Goal: Entertainment & Leisure: Consume media (video, audio)

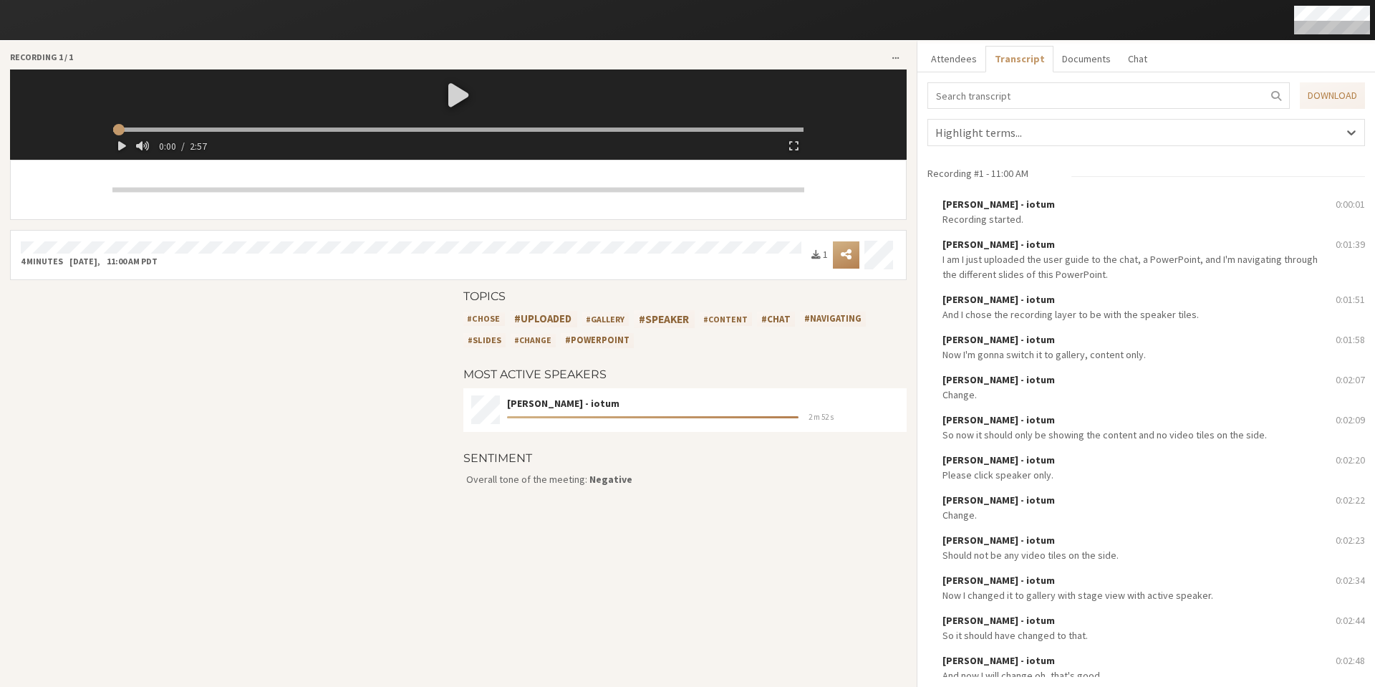
click at [456, 104] on div at bounding box center [458, 94] width 702 height 50
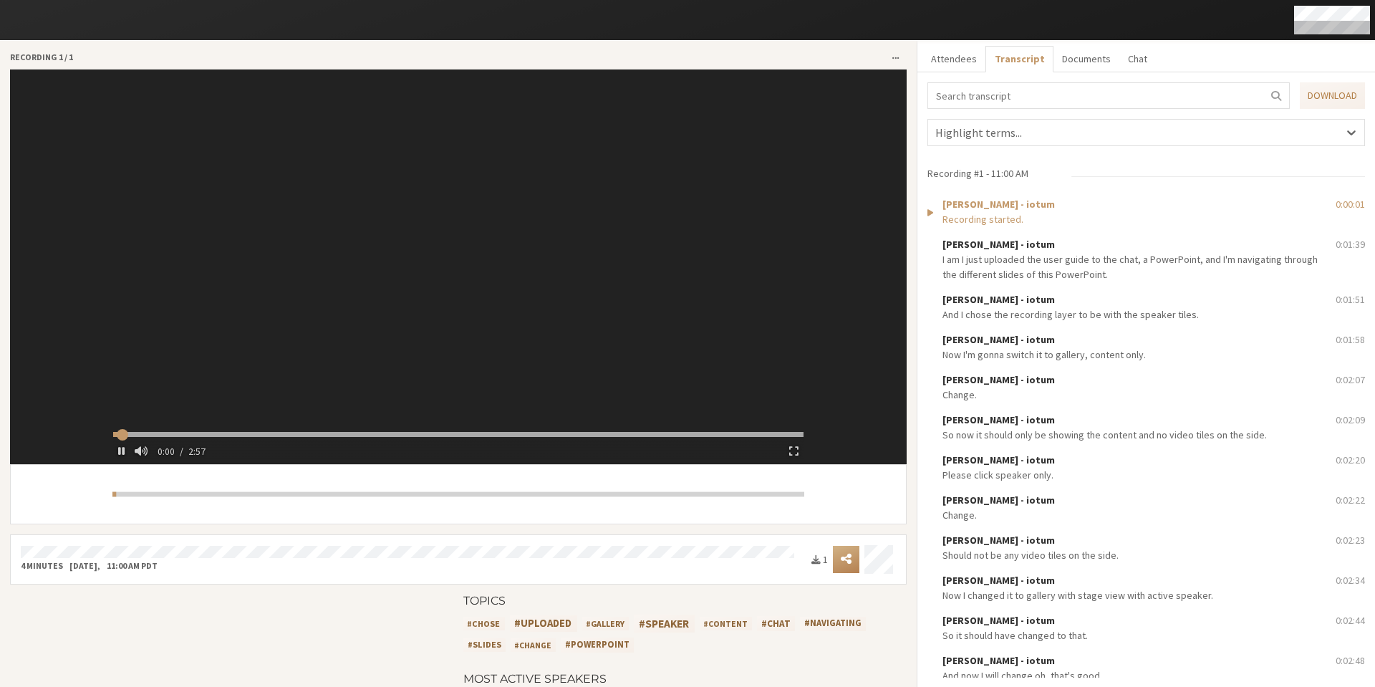
type input "1.992116"
type input "13.036535"
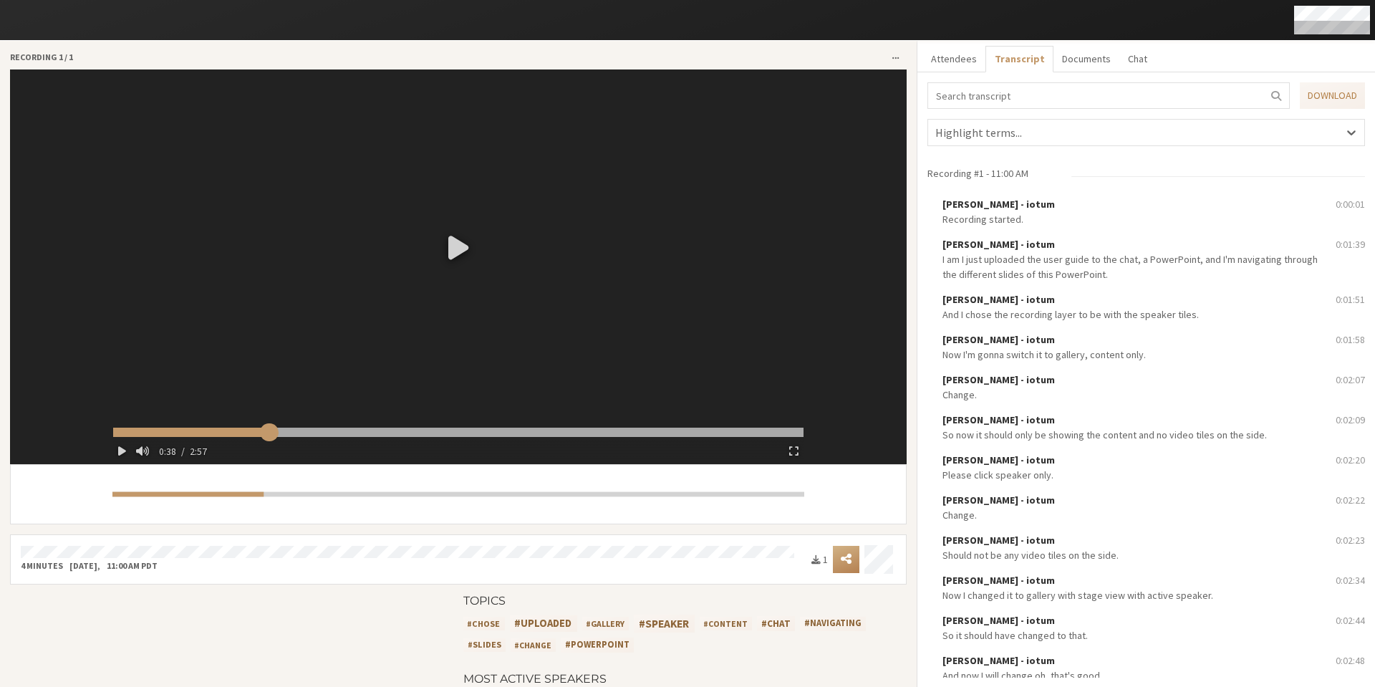
click at [266, 432] on input "range" at bounding box center [458, 432] width 690 height 9
click at [314, 431] on input "range" at bounding box center [458, 432] width 690 height 9
click at [349, 434] on input "range" at bounding box center [458, 432] width 690 height 9
click at [395, 433] on input "range" at bounding box center [458, 432] width 690 height 9
click at [435, 433] on input "range" at bounding box center [458, 432] width 690 height 9
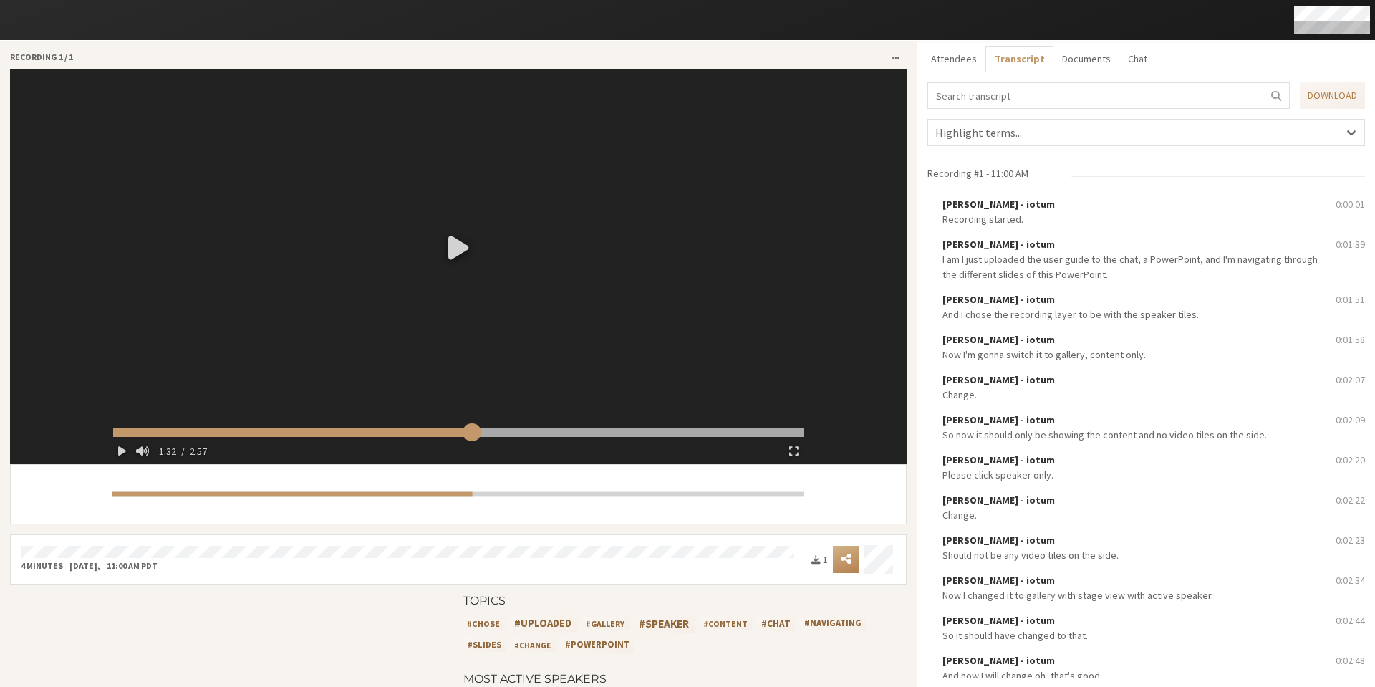
click at [468, 432] on input "range" at bounding box center [458, 432] width 690 height 9
click at [499, 433] on input "range" at bounding box center [458, 432] width 690 height 9
click at [536, 434] on input "range" at bounding box center [458, 432] width 690 height 9
click at [577, 432] on input "range" at bounding box center [458, 432] width 690 height 9
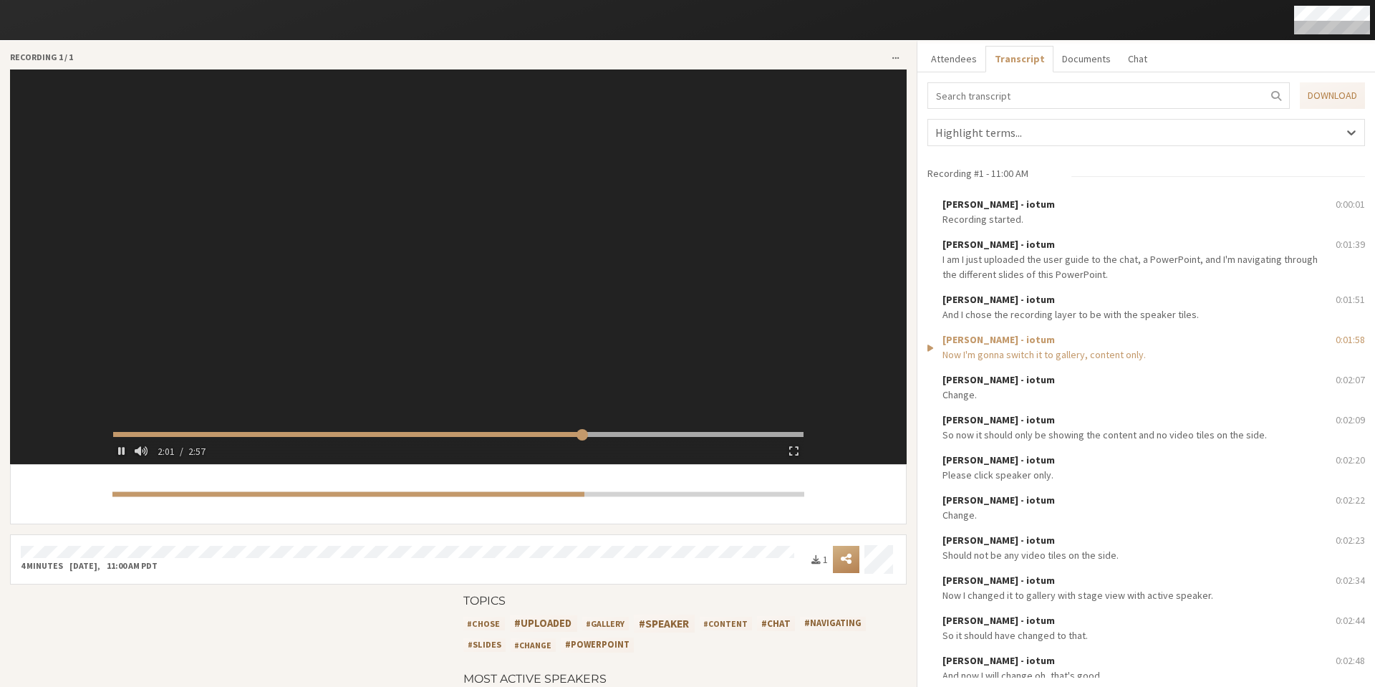
click at [608, 437] on div "2:01 / 2:57" at bounding box center [458, 446] width 690 height 29
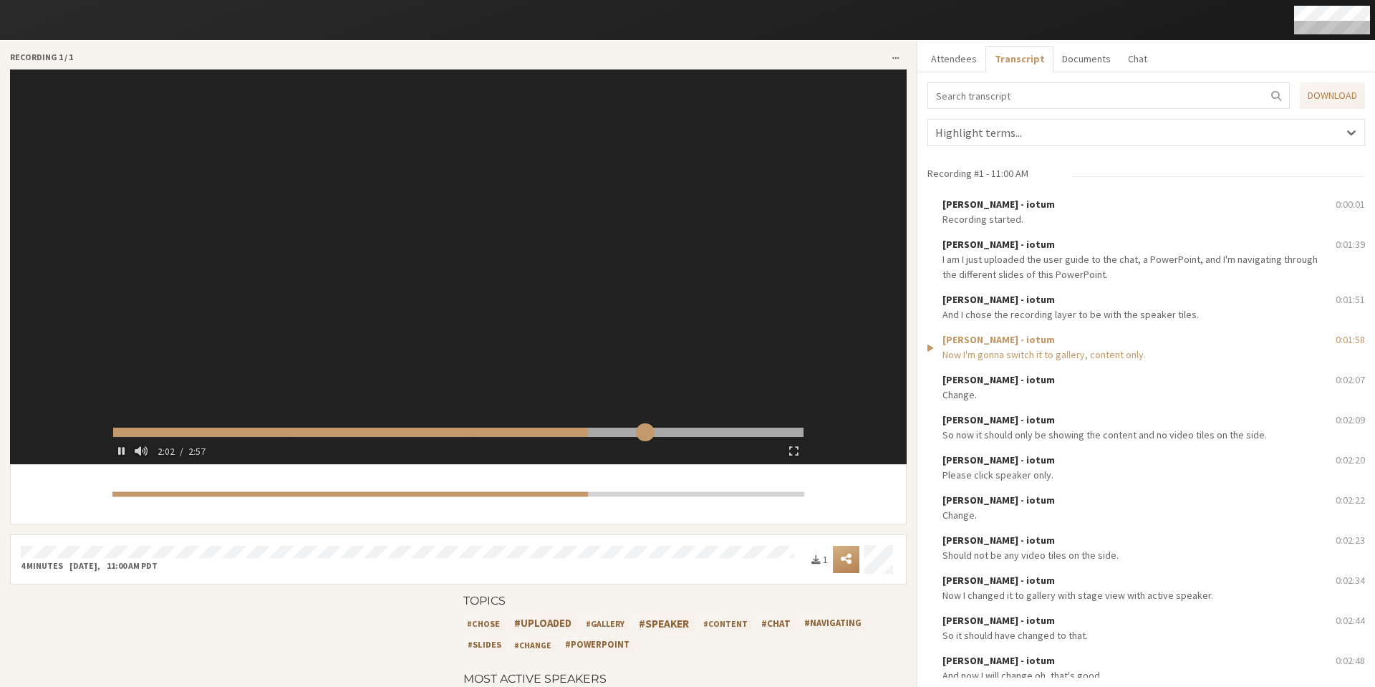
click at [642, 434] on input "range" at bounding box center [458, 432] width 690 height 9
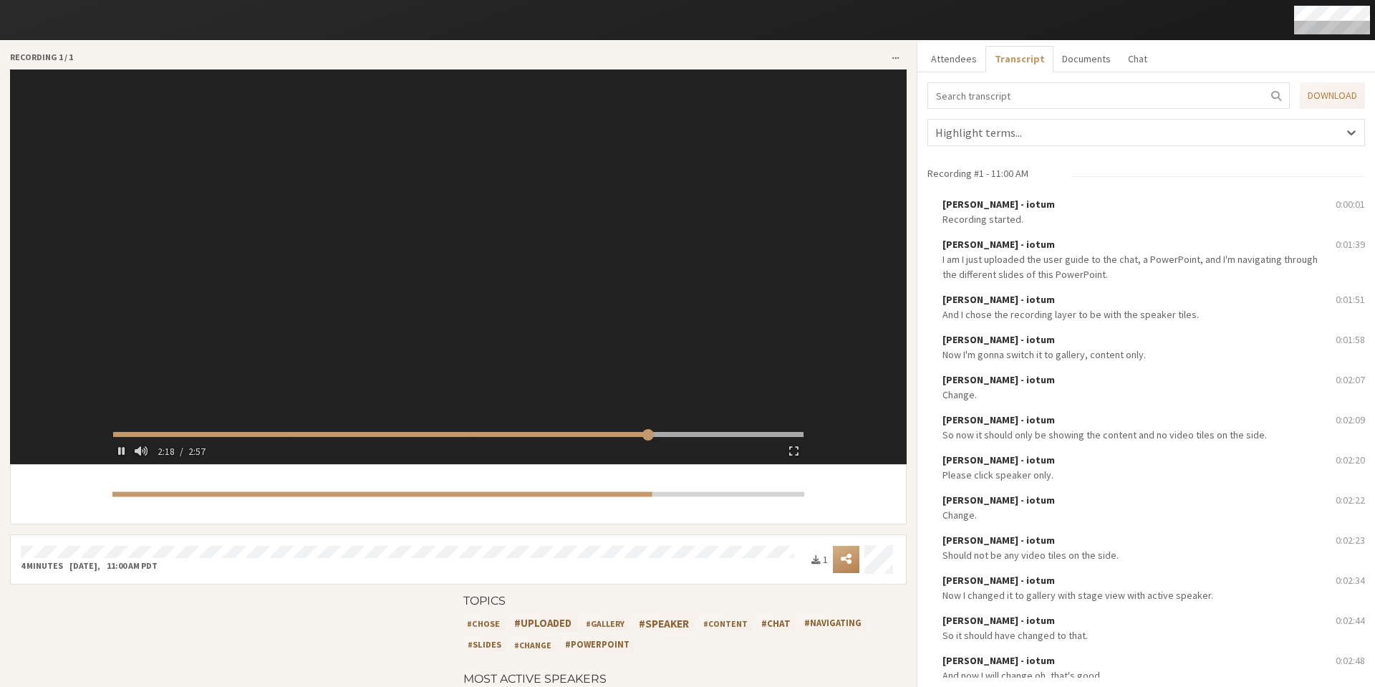
click at [680, 440] on div "2:18 / 2:57" at bounding box center [469, 450] width 632 height 21
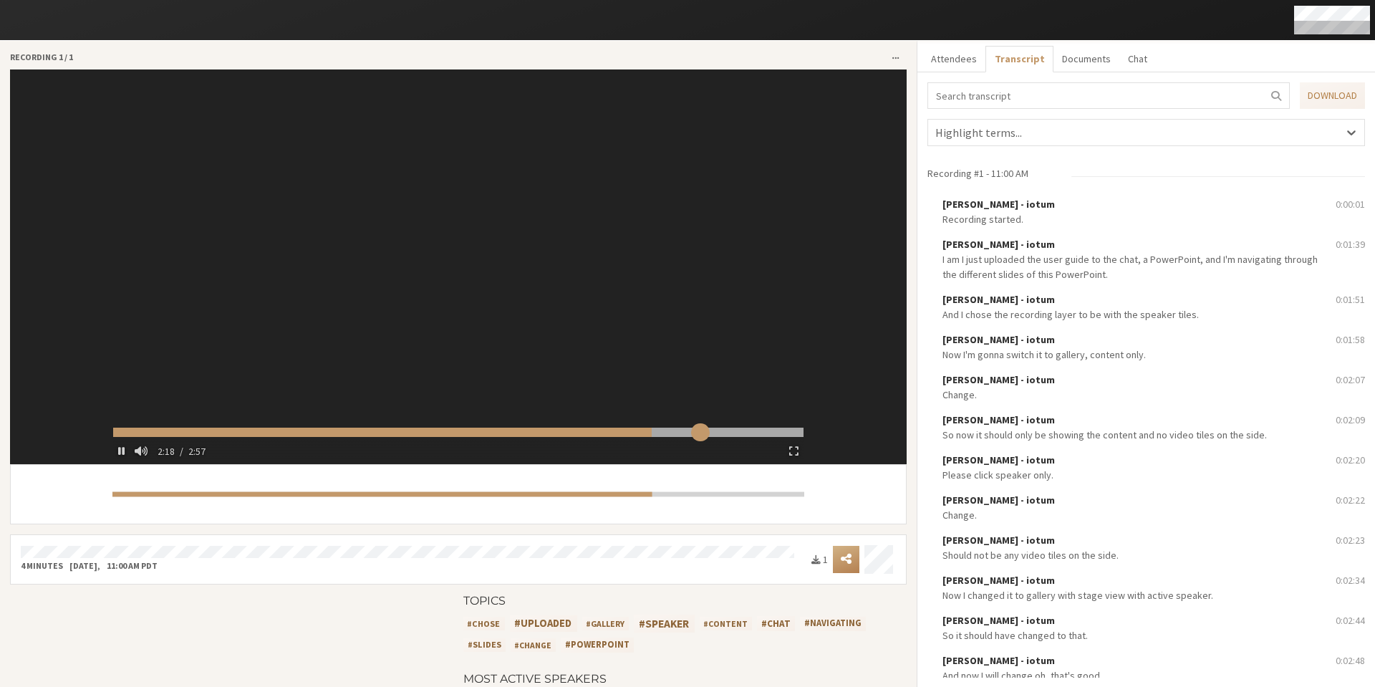
click at [697, 432] on input "range" at bounding box center [458, 432] width 690 height 9
click at [719, 436] on input "range" at bounding box center [458, 432] width 690 height 9
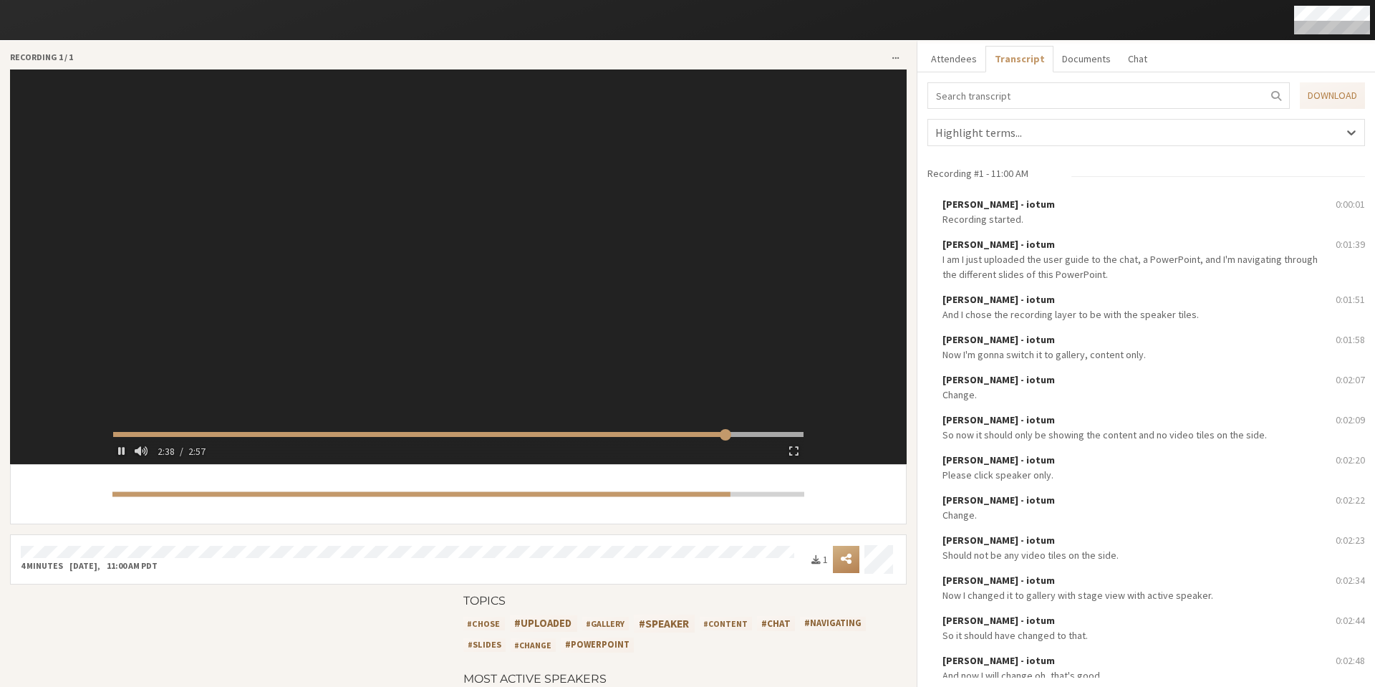
type input "159.724004"
